Goal: Information Seeking & Learning: Check status

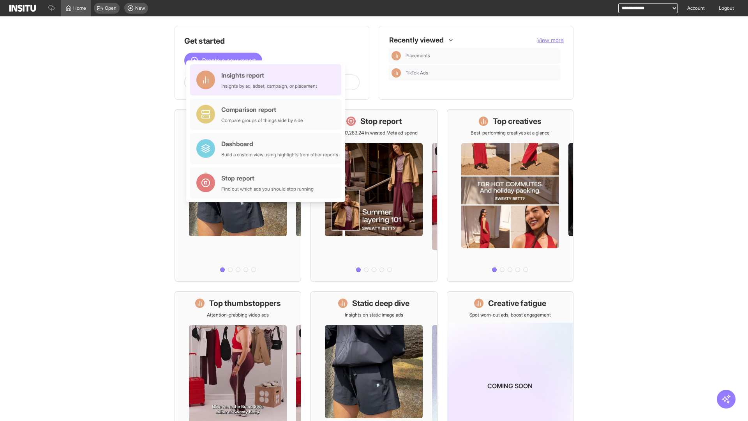
click at [268, 80] on div "Insights report Insights by ad, adset, campaign, or placement" at bounding box center [269, 80] width 96 height 19
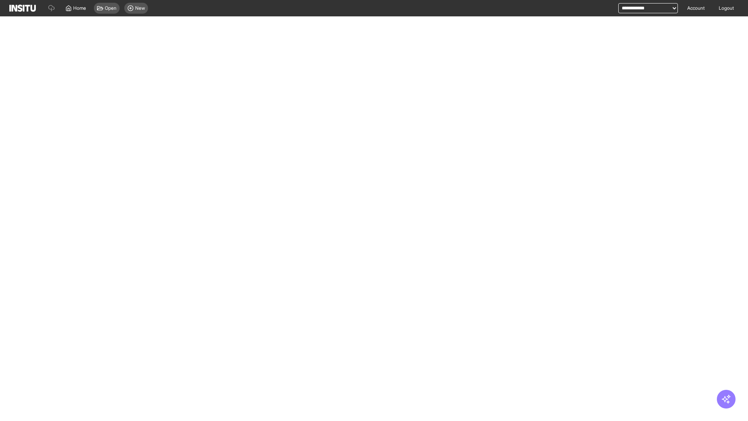
select select "**"
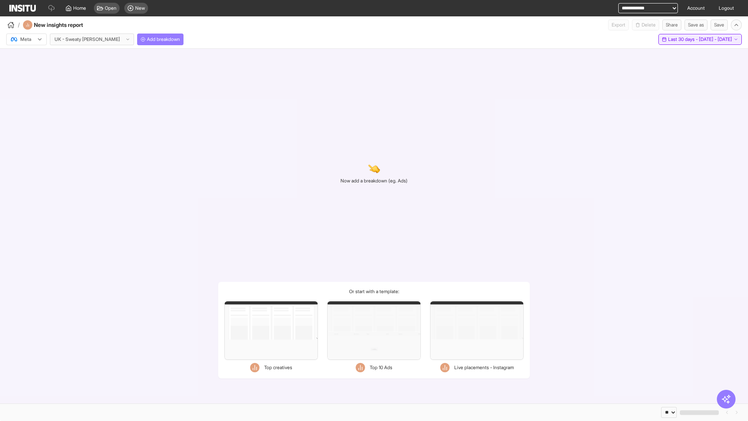
click at [683, 39] on span "Last 30 days - [DATE] - [DATE]" at bounding box center [700, 39] width 64 height 6
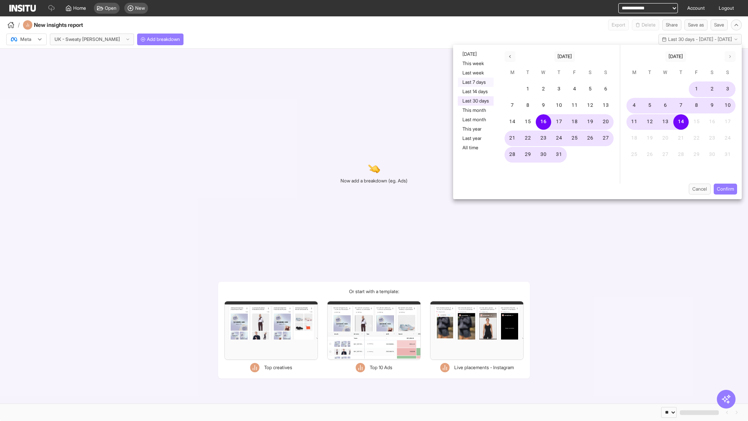
click at [475, 82] on button "Last 7 days" at bounding box center [476, 82] width 36 height 9
